Goal: Task Accomplishment & Management: Use online tool/utility

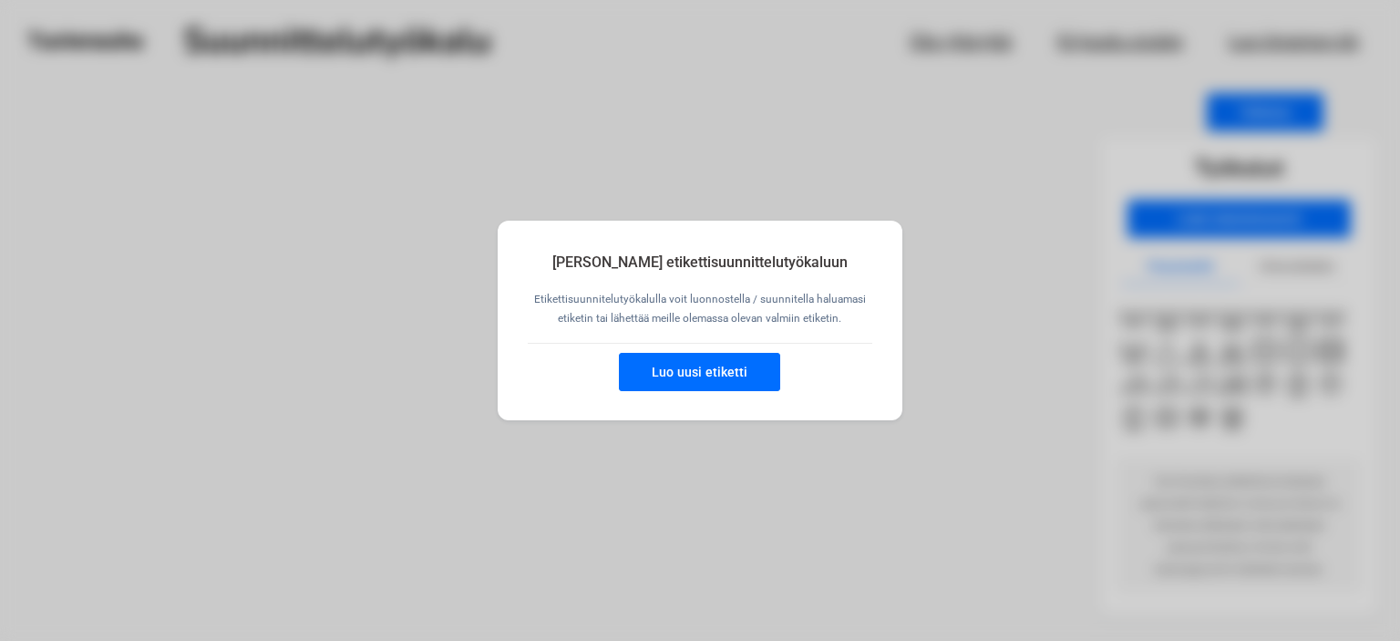
click at [696, 369] on button "Luo uusi etiketti" at bounding box center [699, 372] width 161 height 38
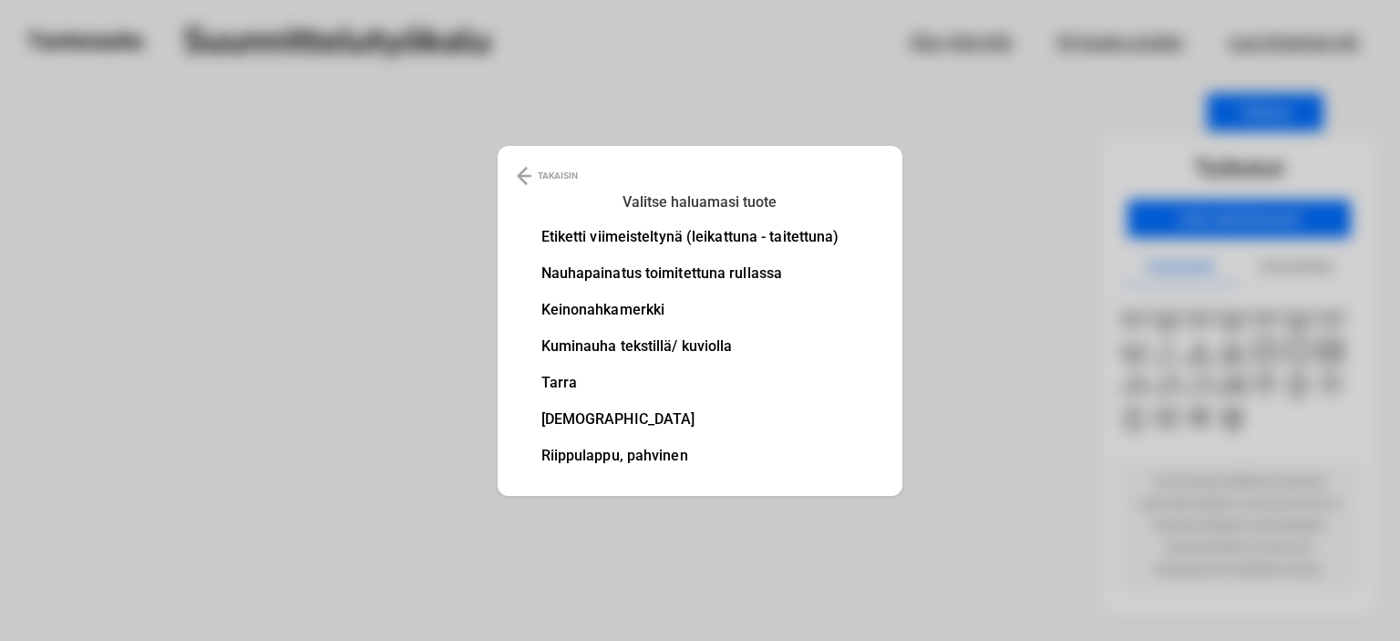
click at [629, 309] on li "Keinonahkamerkki" at bounding box center [690, 310] width 298 height 15
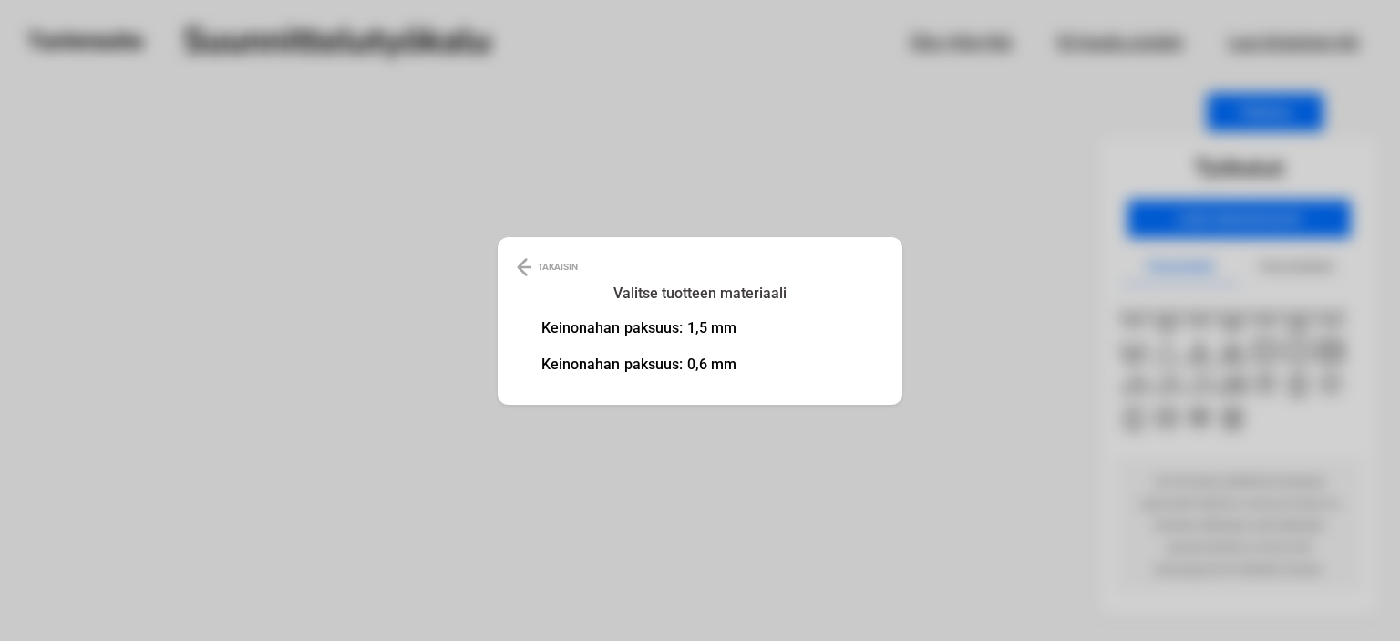
click at [614, 367] on li "Keinonahan paksuus: 0,6 mm" at bounding box center [639, 364] width 196 height 15
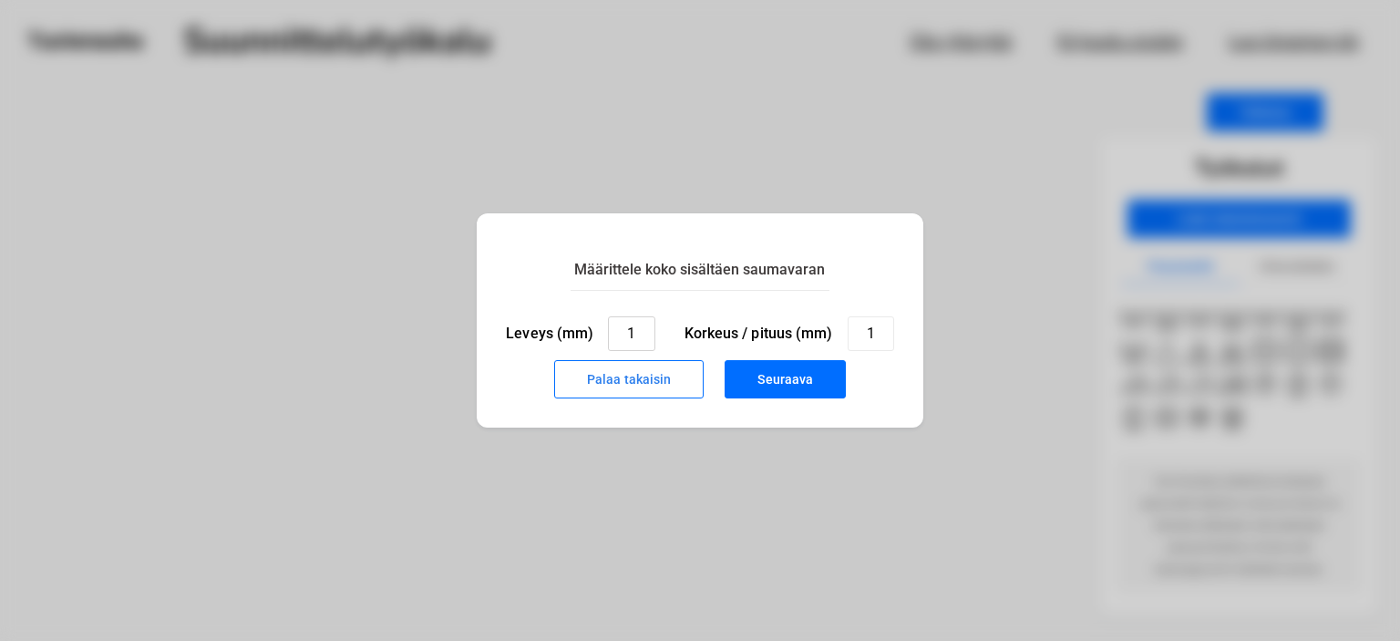
click at [635, 334] on input "1" at bounding box center [631, 333] width 46 height 35
type input "55"
click at [875, 335] on input "1" at bounding box center [870, 333] width 46 height 35
type input "35"
click at [756, 388] on button "Seuraava" at bounding box center [784, 379] width 121 height 38
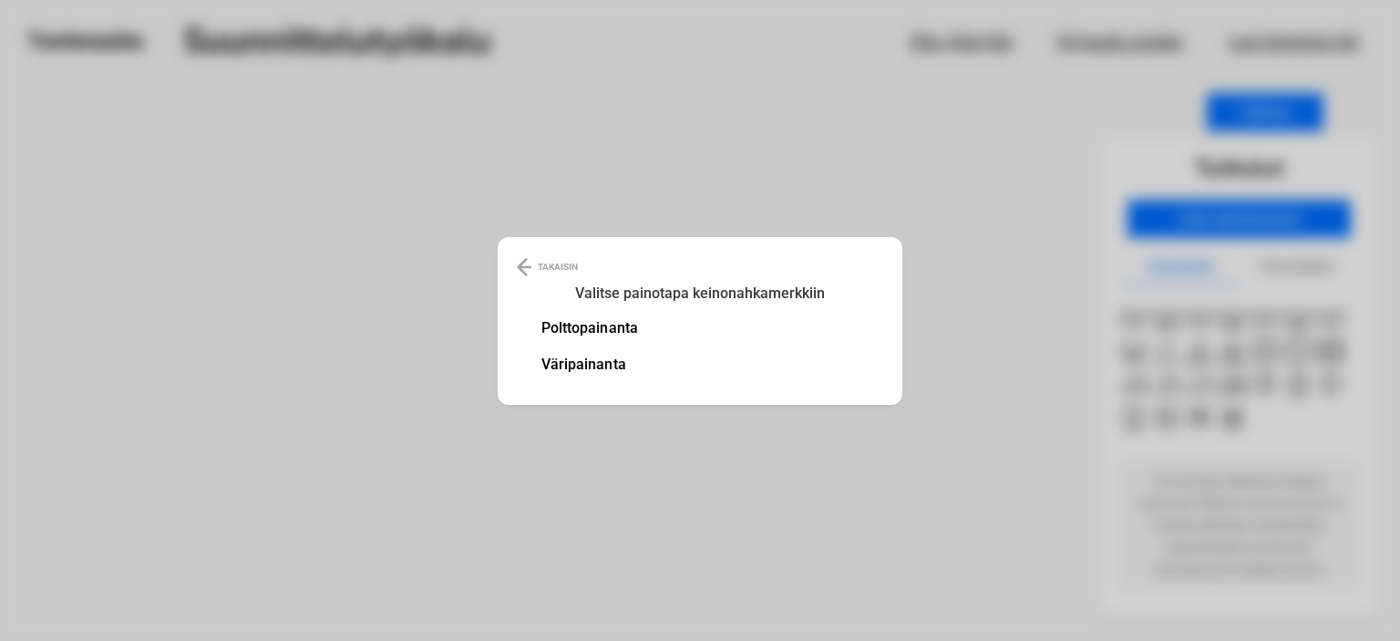
click at [611, 327] on li "Polttopainanta" at bounding box center [589, 328] width 97 height 15
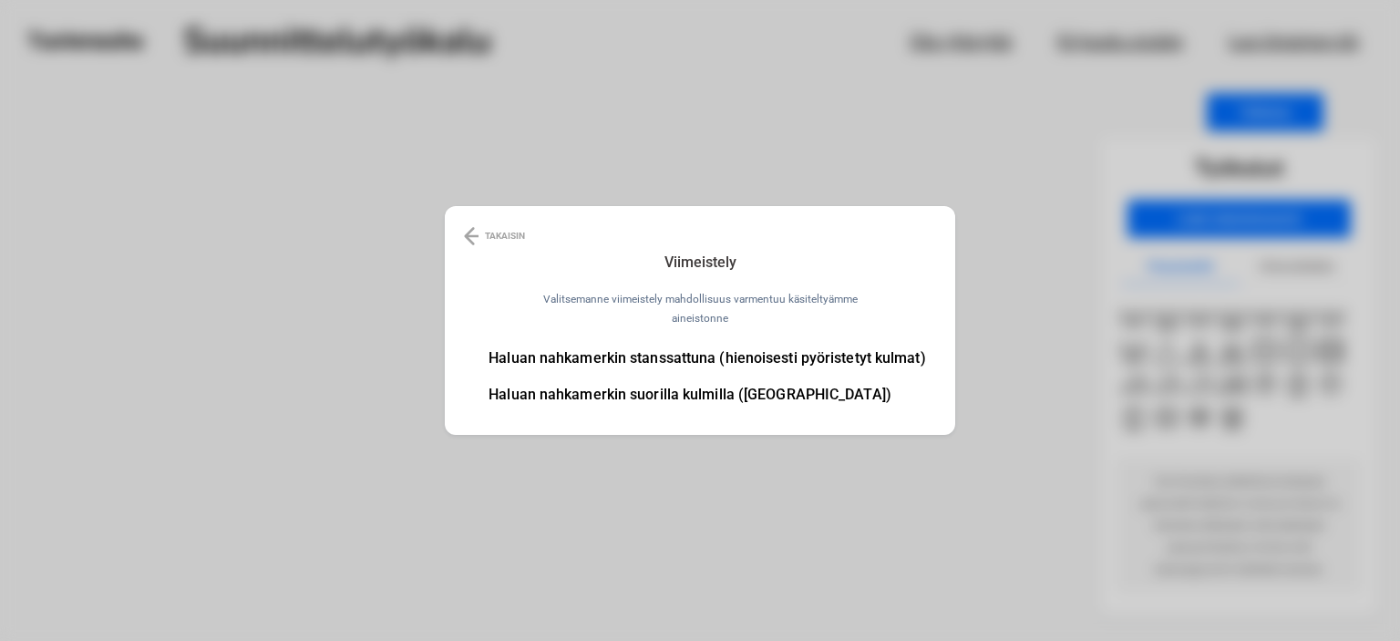
click at [613, 361] on li "Haluan nahkamerkin stanssattuna (hienoisesti pyöristetyt kulmat)" at bounding box center [706, 358] width 436 height 15
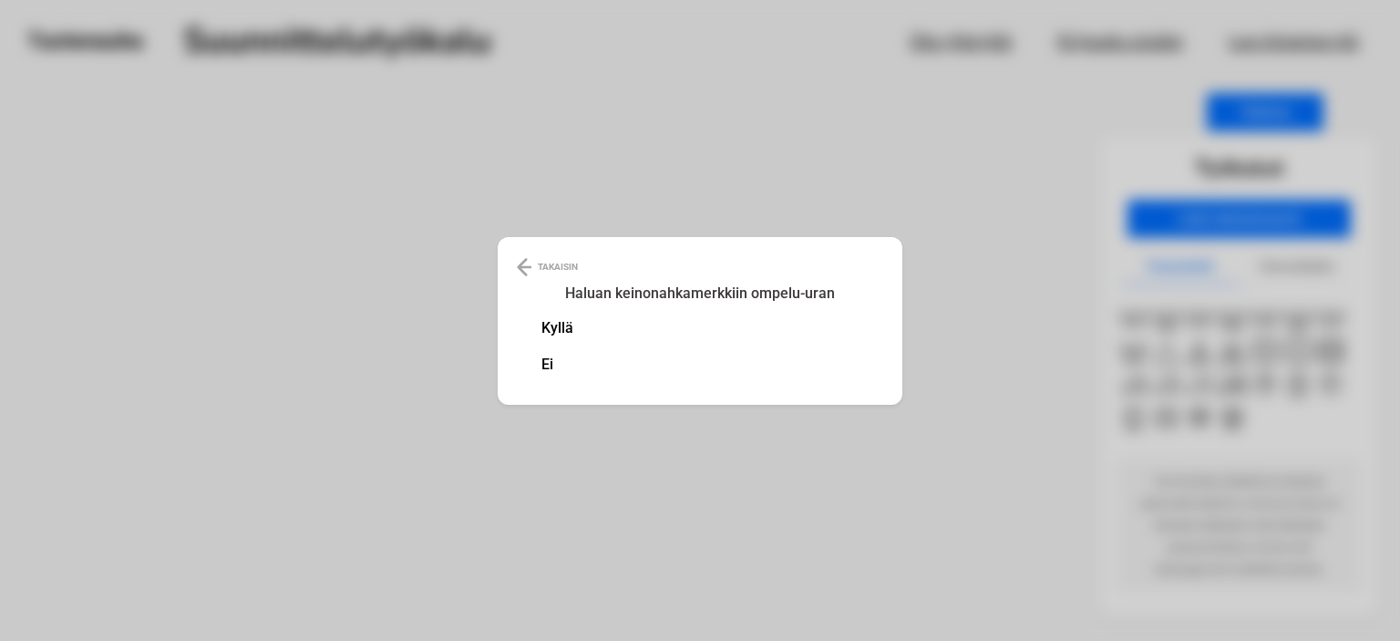
click at [568, 330] on li "Kyllä" at bounding box center [557, 328] width 33 height 15
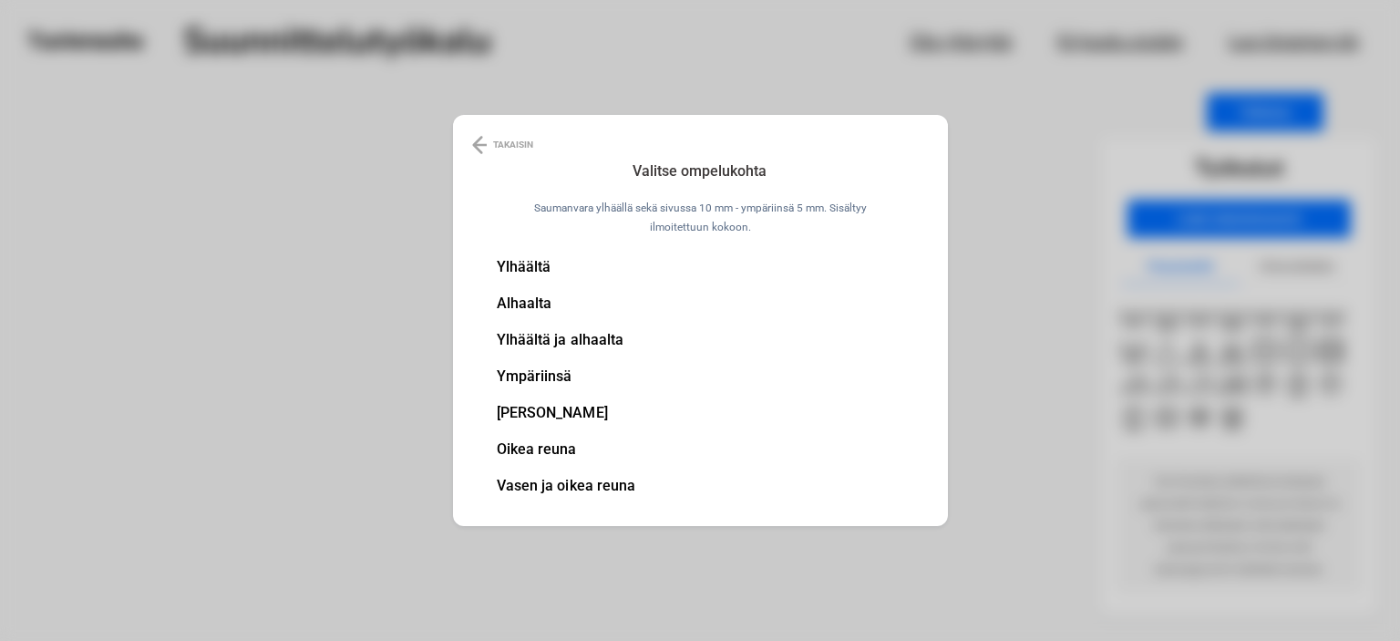
click at [541, 377] on li "Ympäriinsä" at bounding box center [566, 376] width 139 height 15
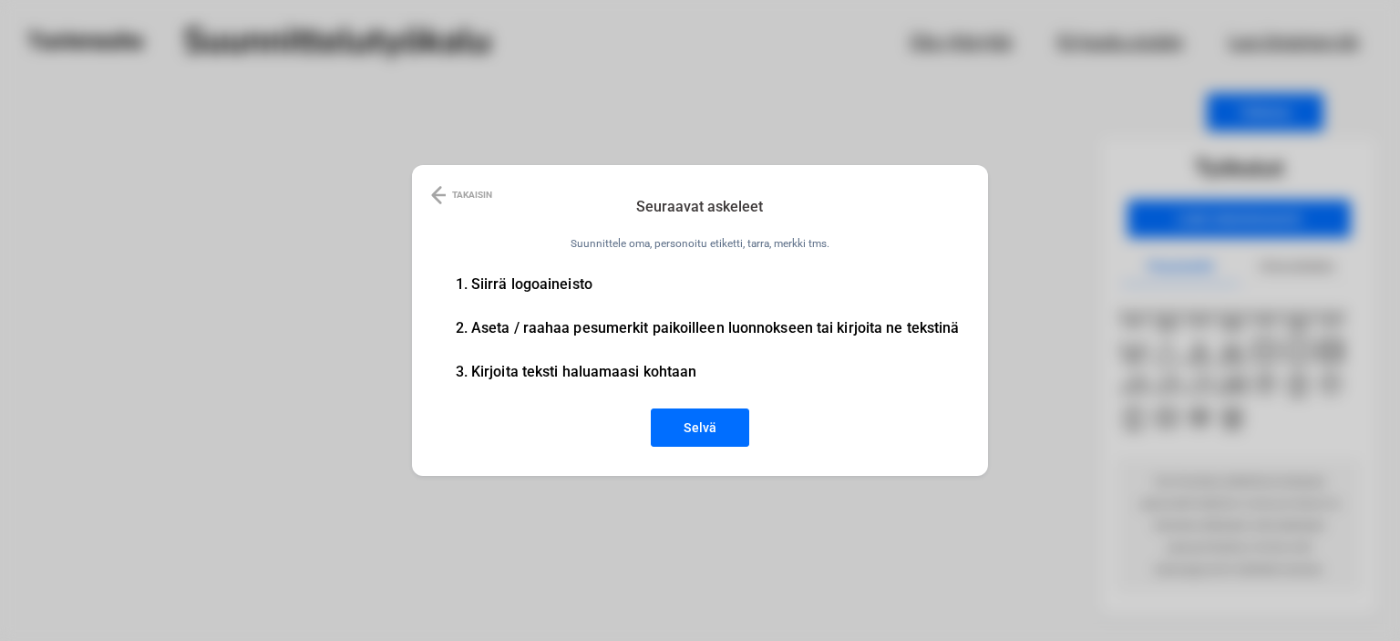
click at [567, 283] on li "1. Siirrä logoaineisto" at bounding box center [708, 284] width 504 height 15
click at [703, 426] on button "Selvä" at bounding box center [700, 427] width 98 height 38
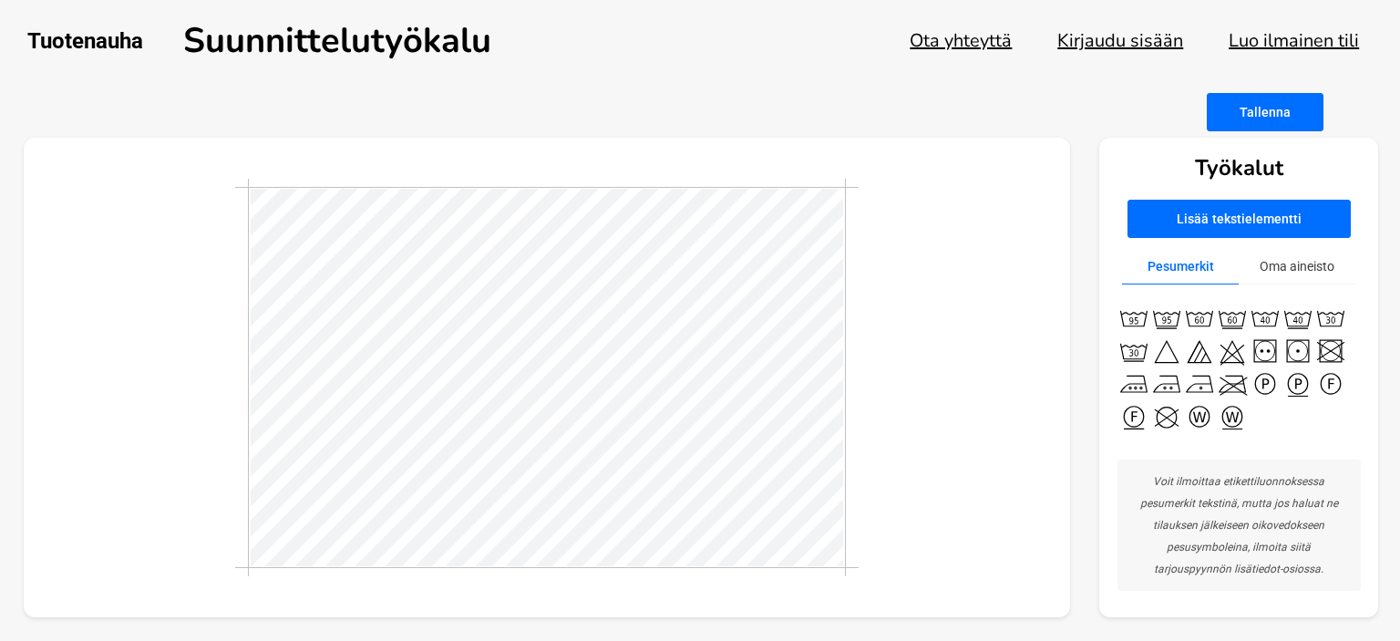
drag, startPoint x: 836, startPoint y: 185, endPoint x: 909, endPoint y: 364, distance: 192.9
click at [909, 364] on div at bounding box center [547, 378] width 1047 height 480
